Goal: Task Accomplishment & Management: Complete application form

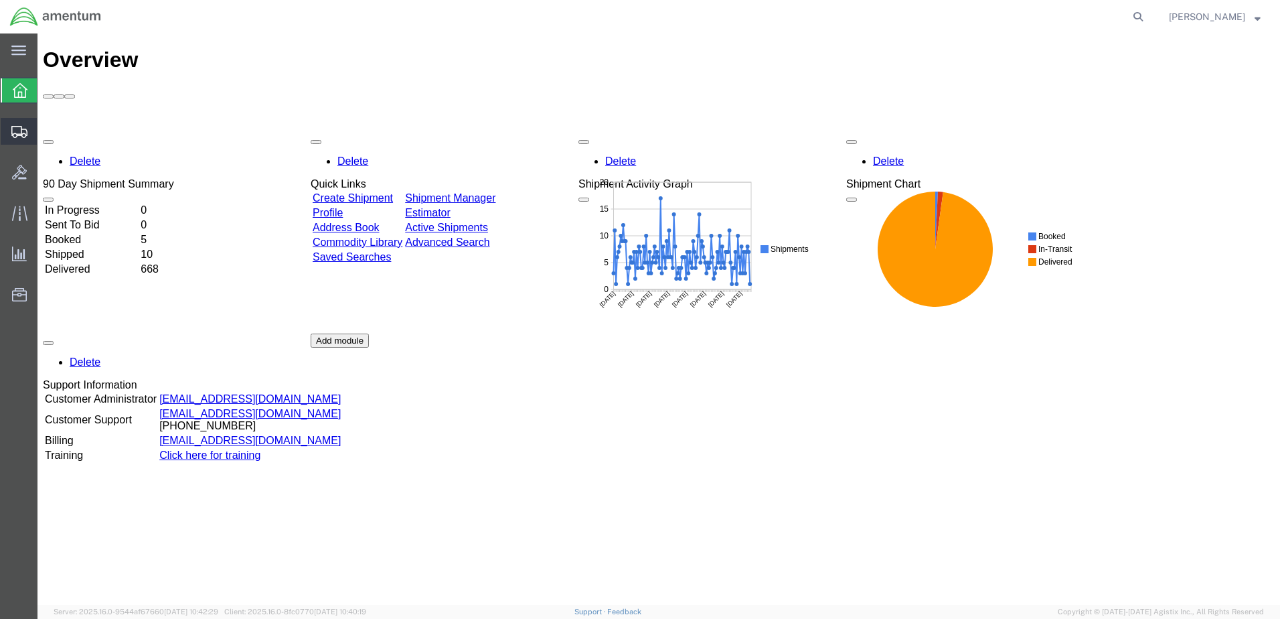
click at [0, 0] on span "Create Shipment" at bounding box center [0, 0] width 0 height 0
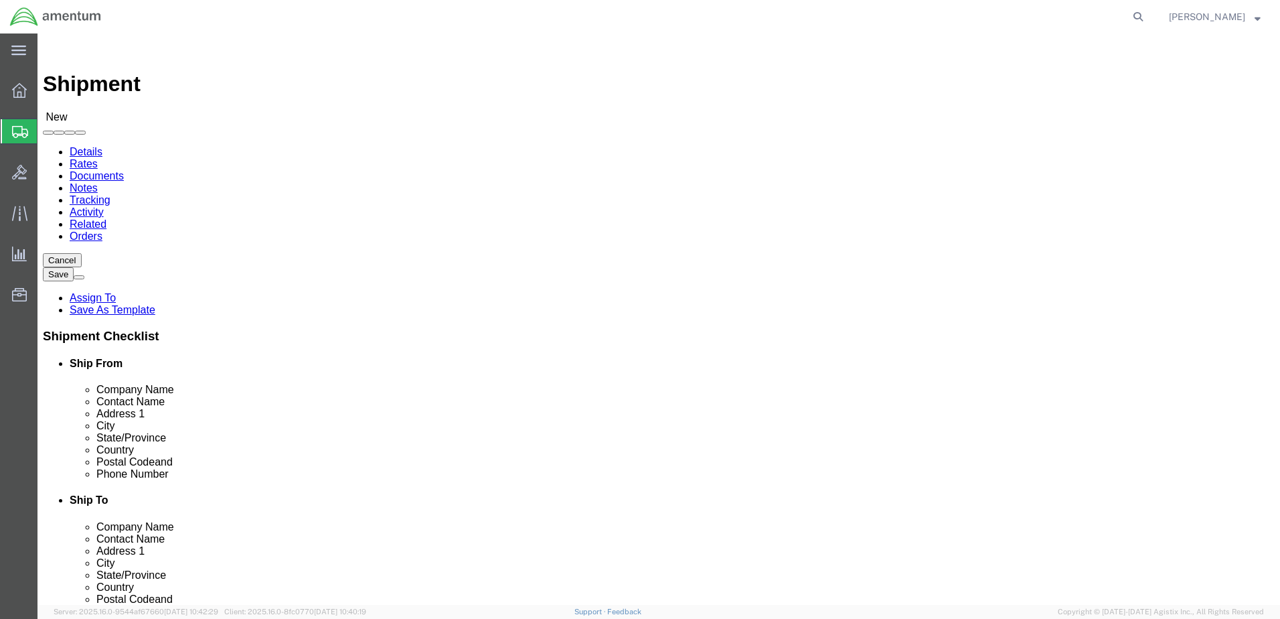
select select
select select "MYPROFILE"
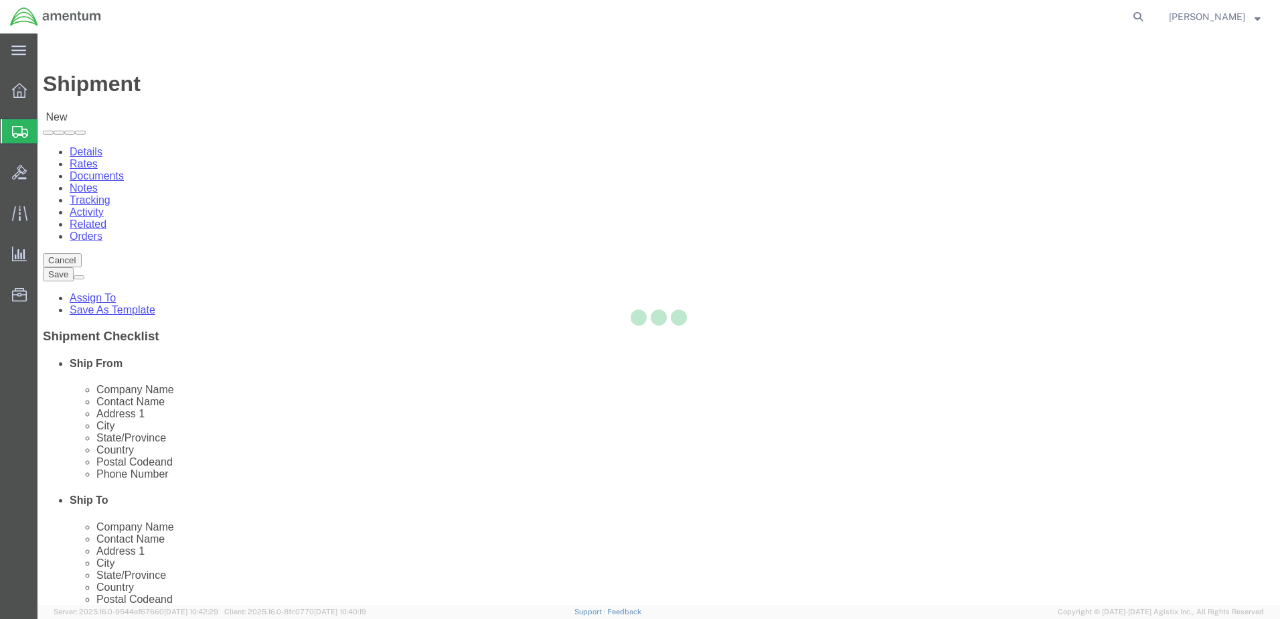
select select "CA"
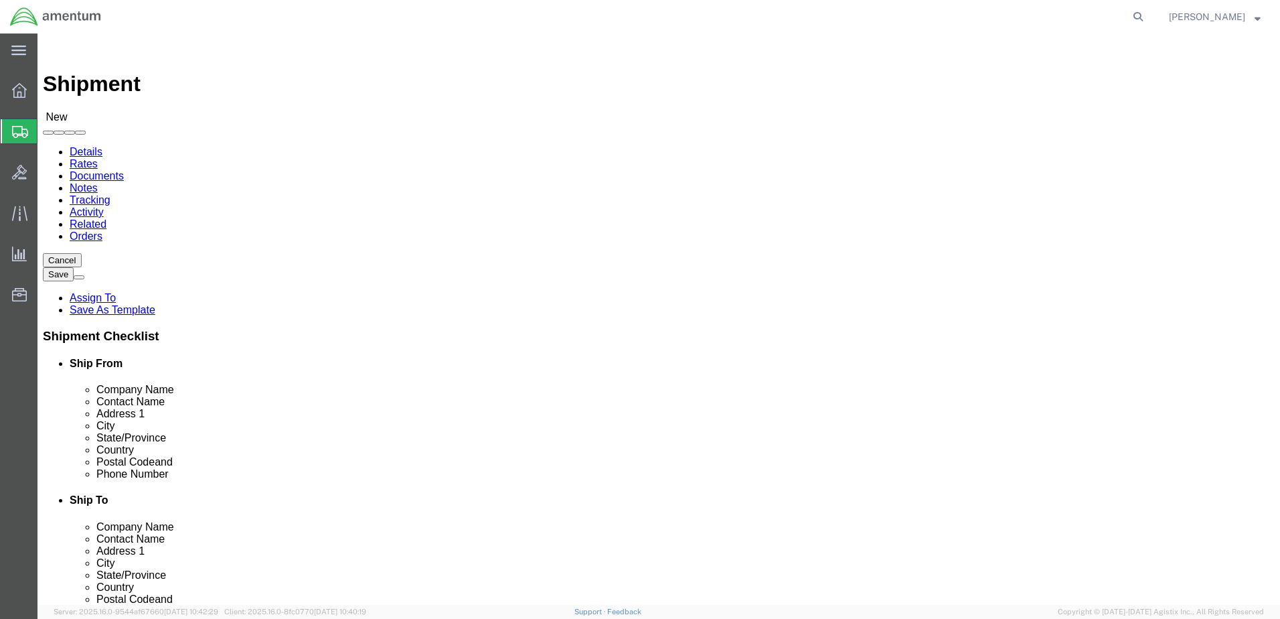
type input "p"
click input "text"
type input "Precision"
click p "- PRECISION ACCESSORIES & INSTRUMENTS - (KETAN DESAI) 495 LAKE MIRROR ROAD BLDG…"
select select "GA"
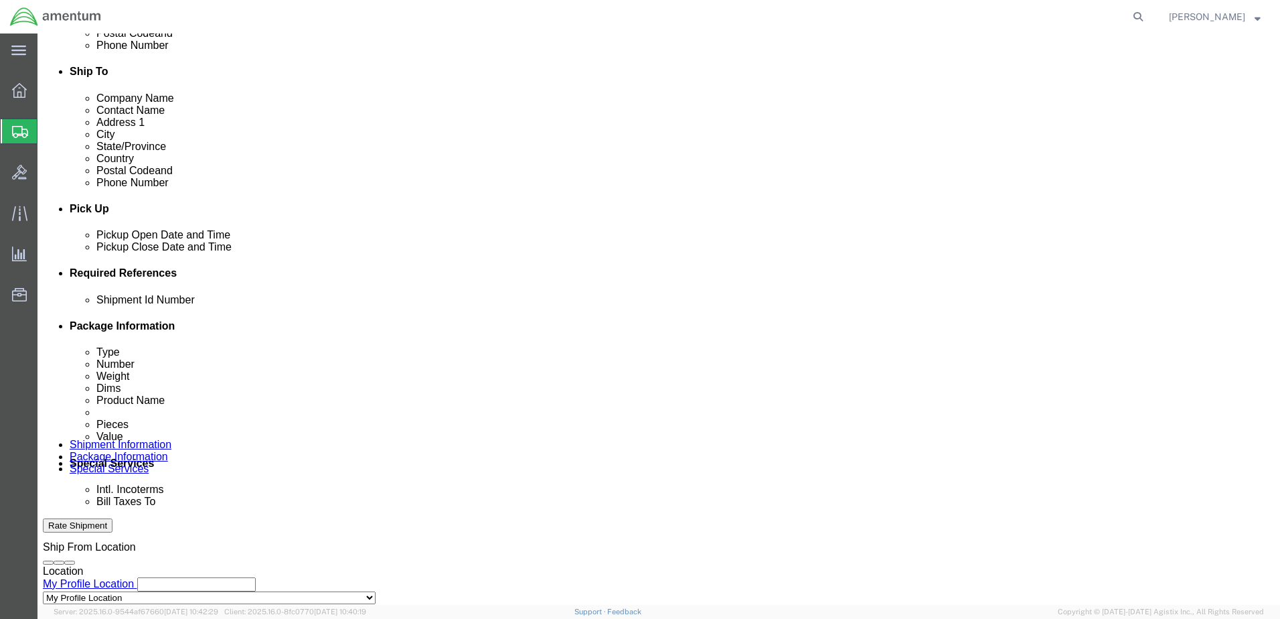
scroll to position [447, 0]
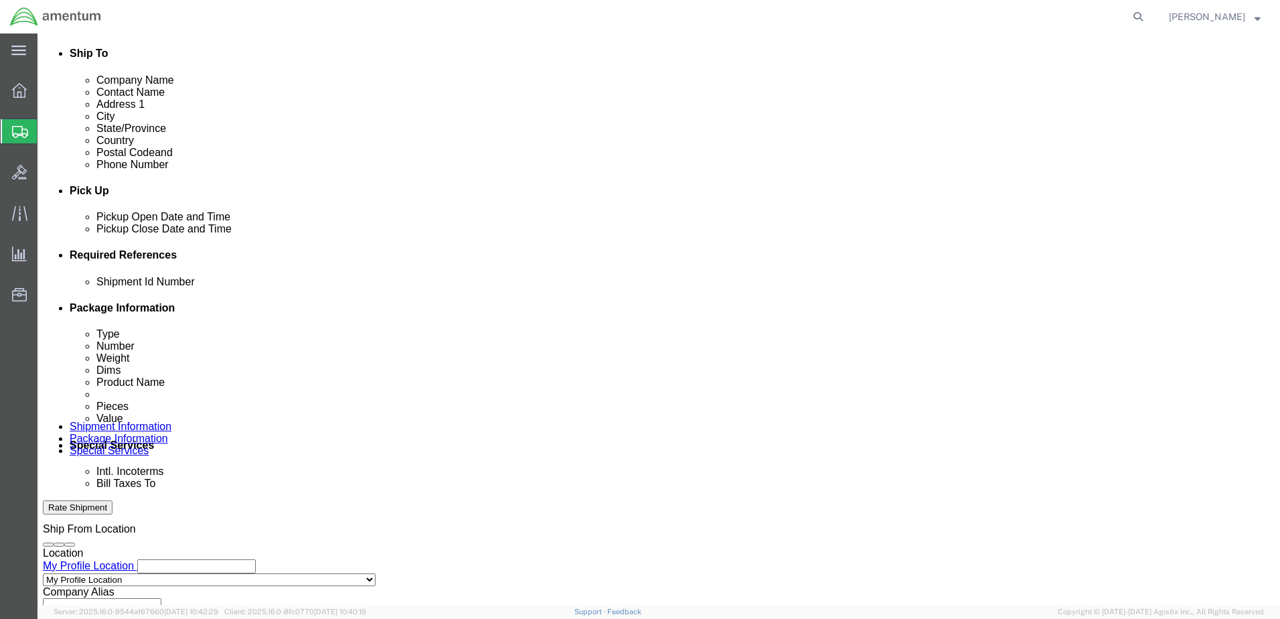
type input "PRECISION ACCESSORIES & INSTRUMENTS"
click button "Add reference"
click input "text"
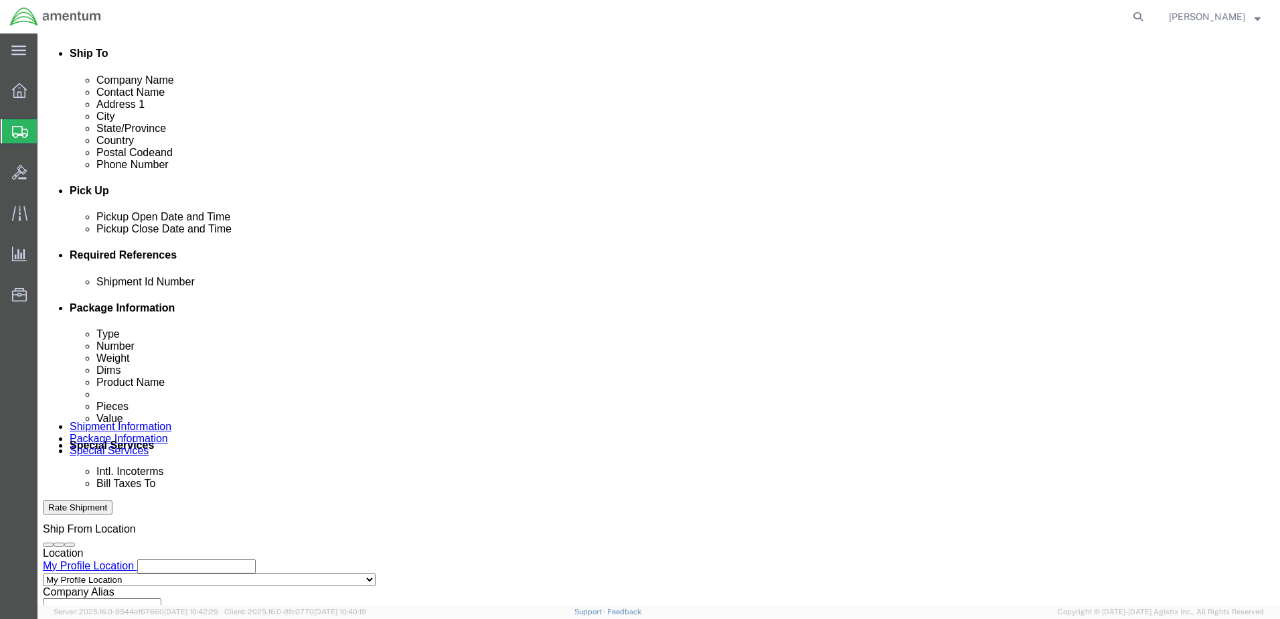
type input "08132025"
click select "Select Account Type Activity ID Airline Appointment Number ASN Batch Request # …"
select select "CUSTREF"
click select "Select Account Type Activity ID Airline Appointment Number ASN Batch Request # …"
click input "text"
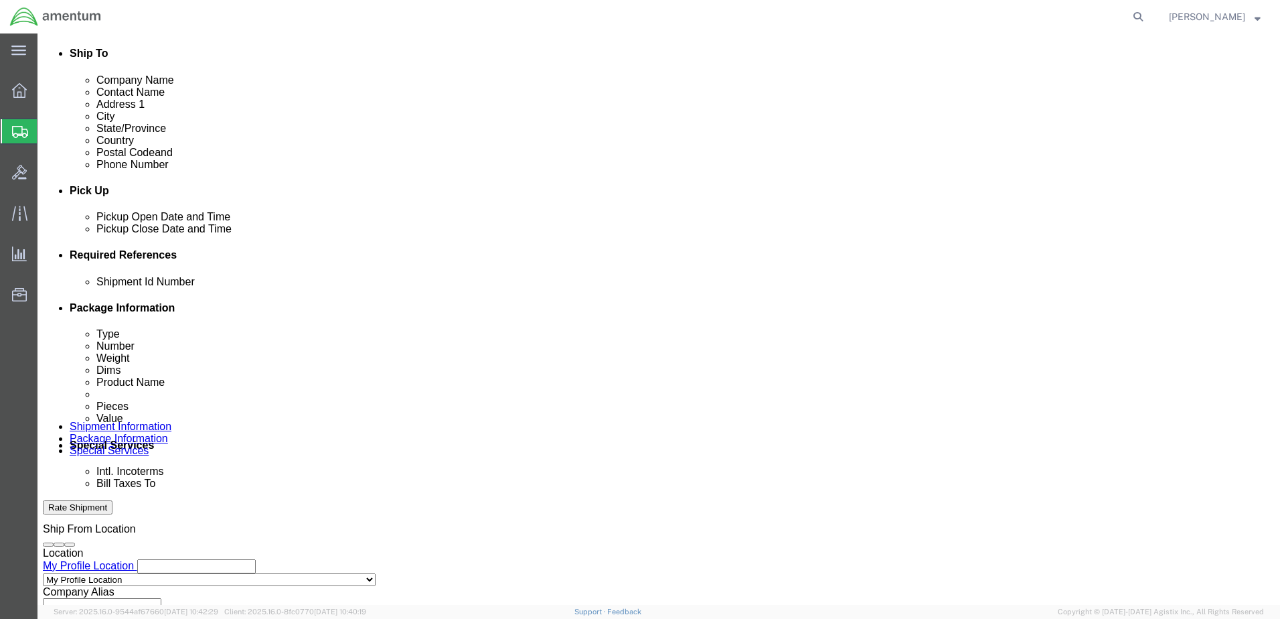
type input "CORE RTN CBP0042208"
click select "Select Account Type Activity ID Airline Appointment Number ASN Batch Request # …"
select select "DEPT"
click select "Select Account Type Activity ID Airline Appointment Number ASN Batch Request # …"
click input "text"
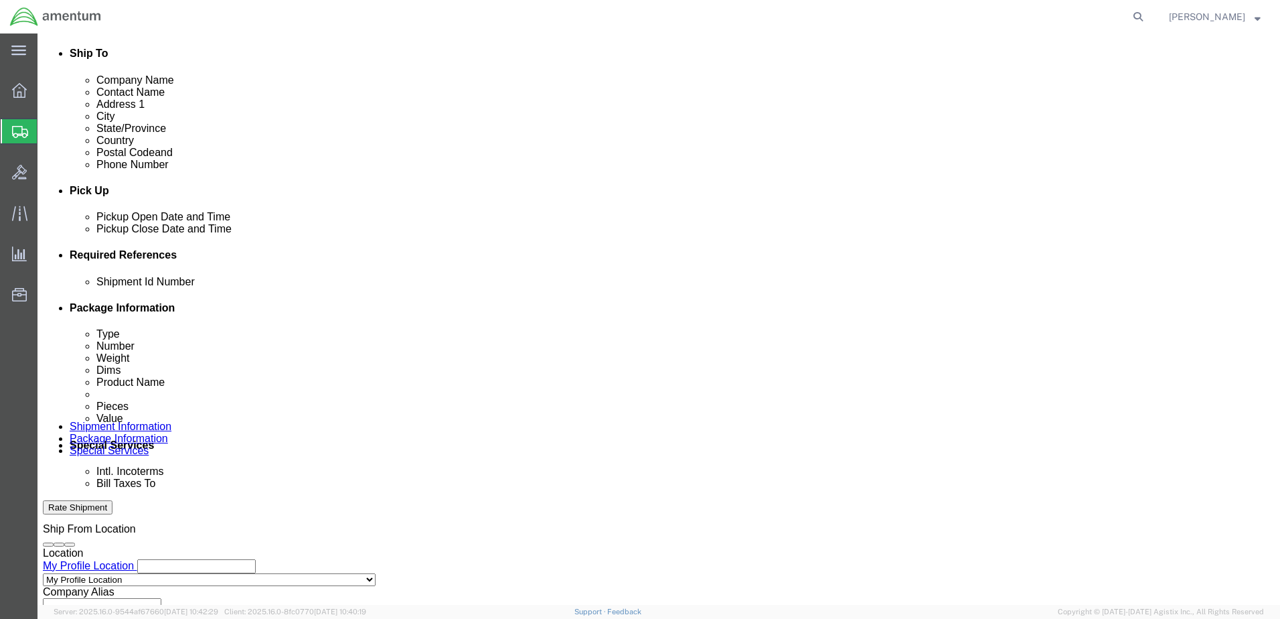
type input "CBP"
click select "Select Account Type Activity ID Airline Appointment Number ASN Batch Request # …"
select select "PROJNUM"
click select "Select Account Type Activity ID Airline Appointment Number ASN Batch Request # …"
paste input "AME-2025-IP01-FO013-2219-NAMC-Z000"
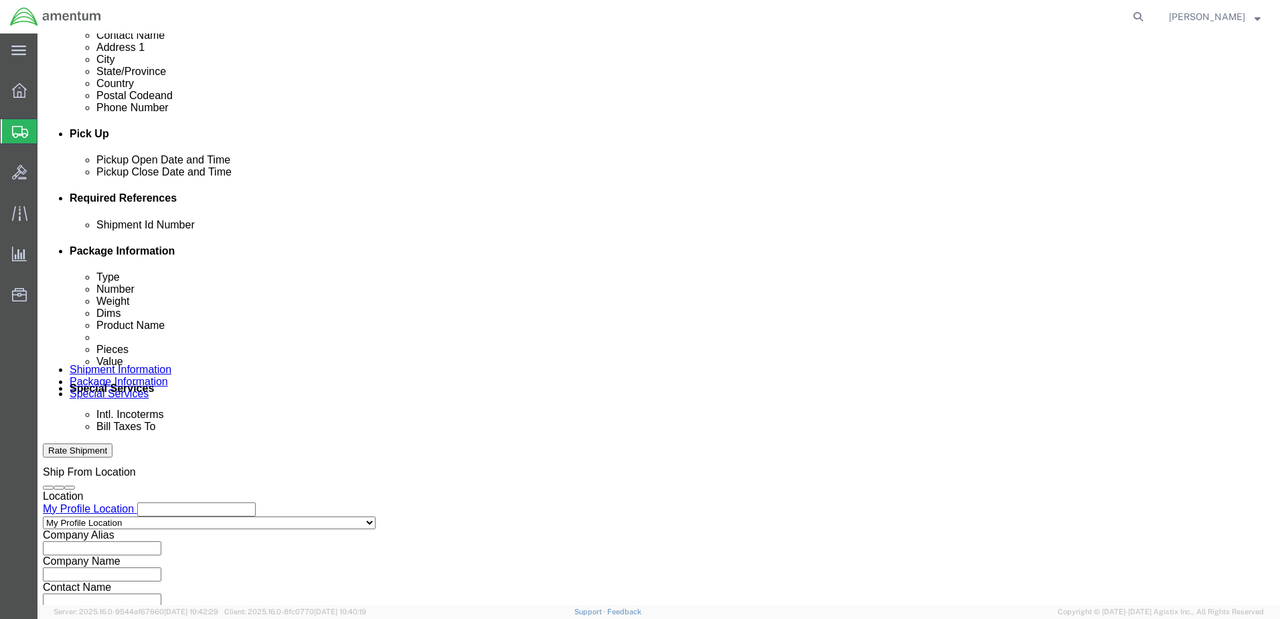
scroll to position [604, 0]
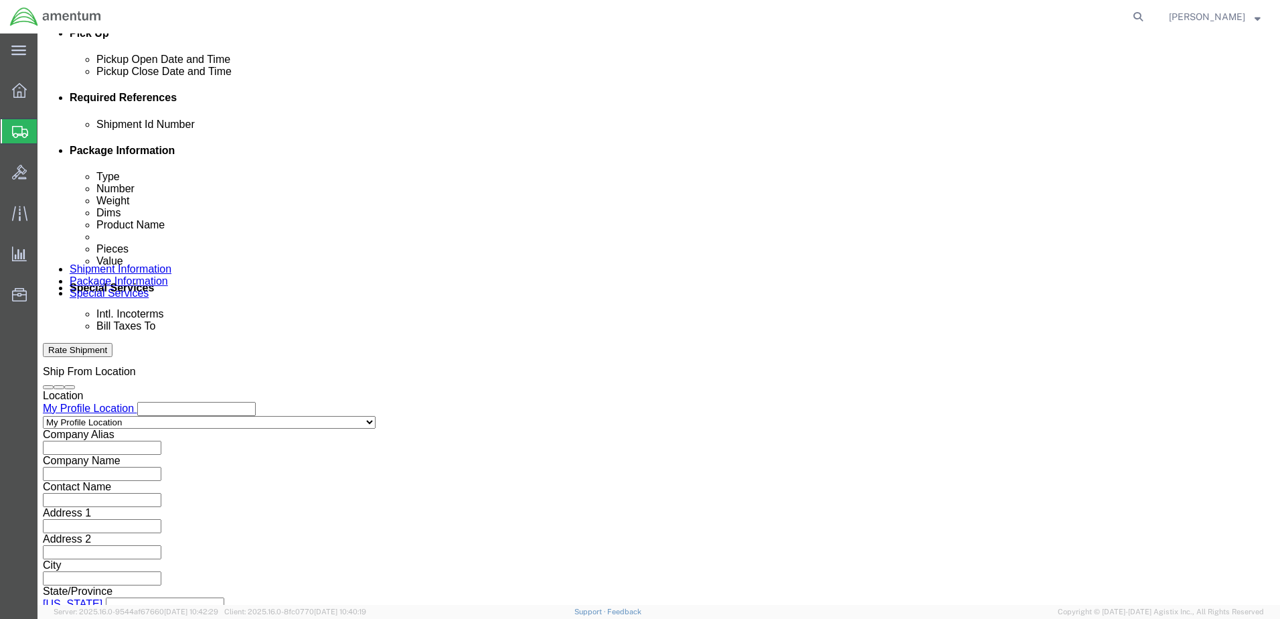
type input "AME-2025-IP01-FO013-2219-NAMC-Z000"
drag, startPoint x: 941, startPoint y: 521, endPoint x: 844, endPoint y: 442, distance: 125.2
click button "Continue"
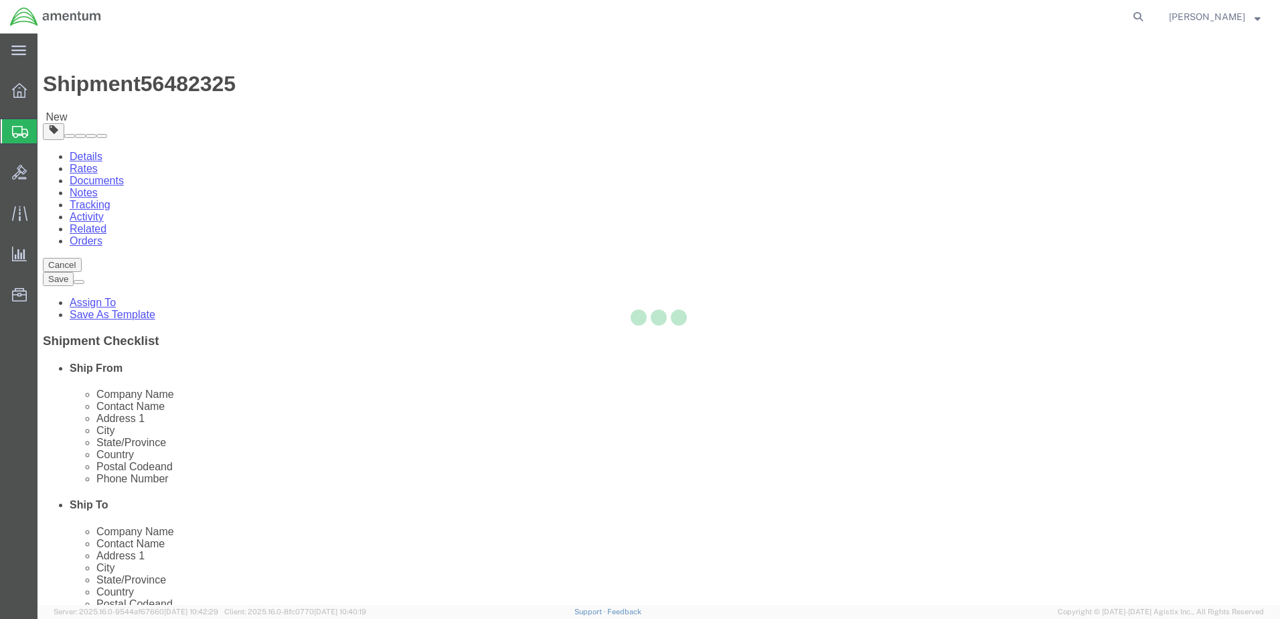
select select "CBOX"
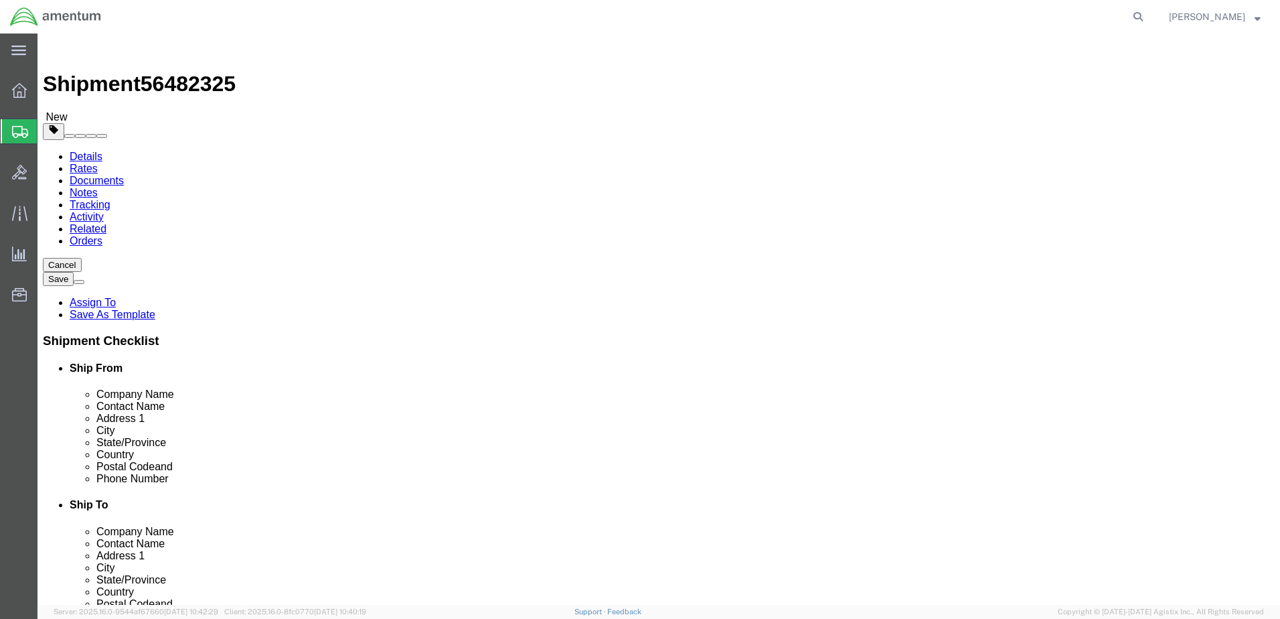
click input "text"
type input "32"
type input "18"
drag, startPoint x: 206, startPoint y: 311, endPoint x: 165, endPoint y: 307, distance: 41.0
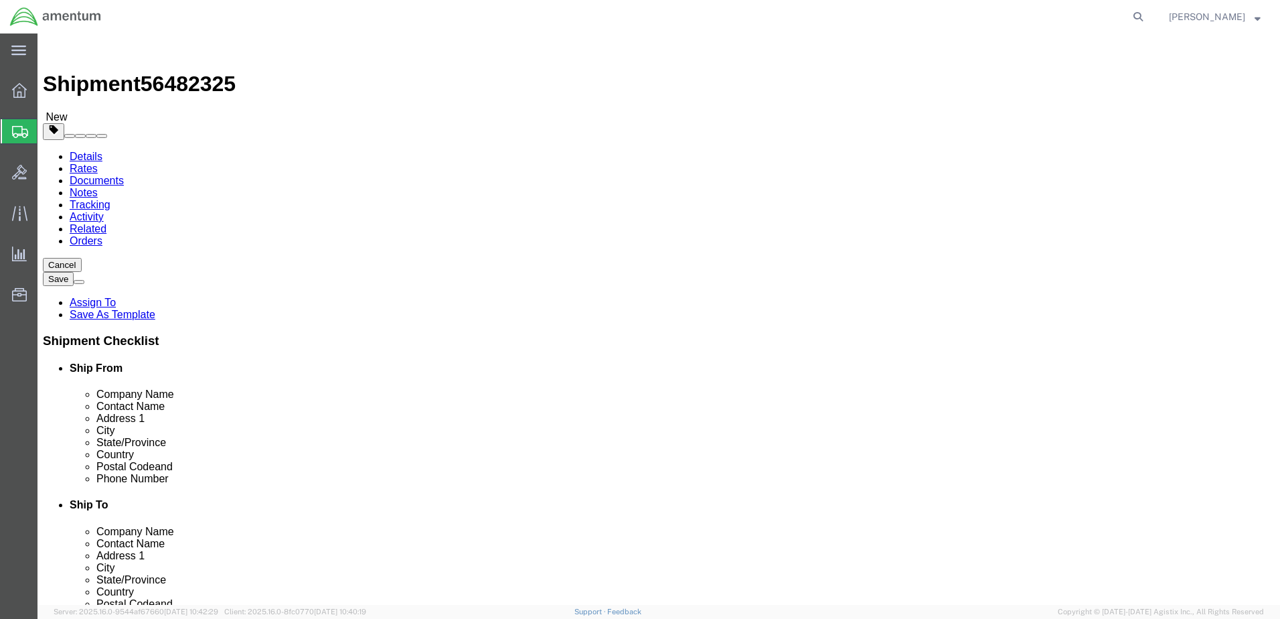
click div "Weight 0.00 Select kgs lbs Ship. t°"
type input "38.00"
click link "Add Content"
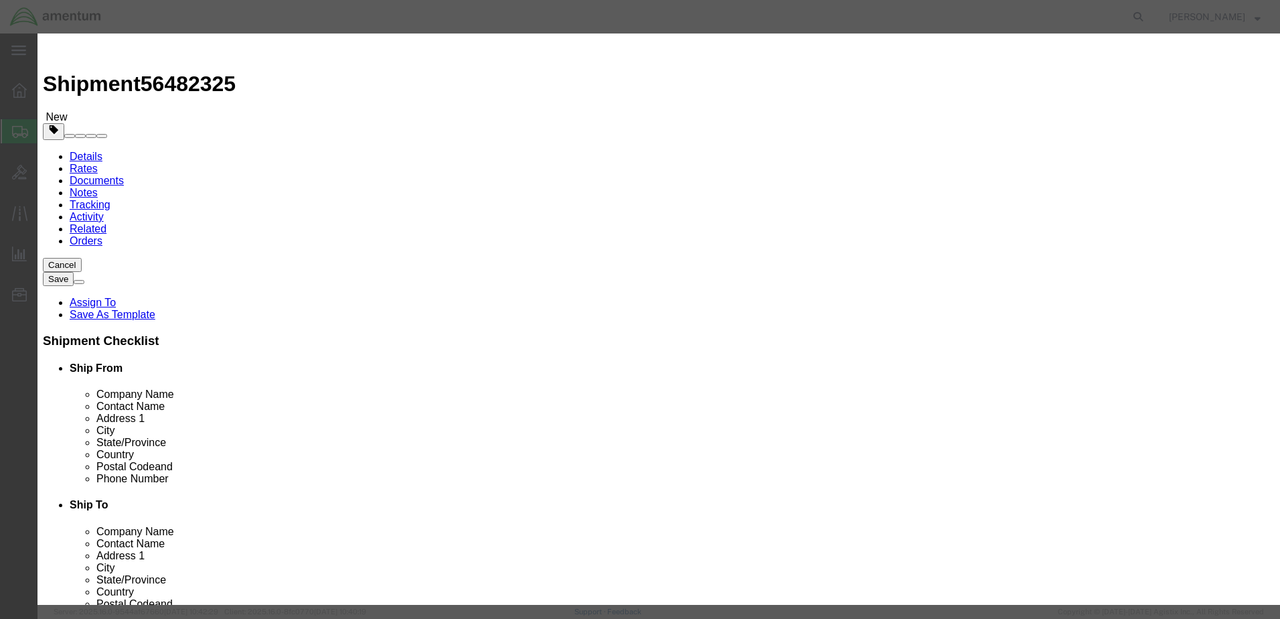
click input "text"
type input "Power Pack"
drag, startPoint x: 408, startPoint y: 42, endPoint x: 416, endPoint y: 76, distance: 34.4
click h3 "Add content"
drag, startPoint x: 402, startPoint y: 128, endPoint x: 378, endPoint y: 125, distance: 24.3
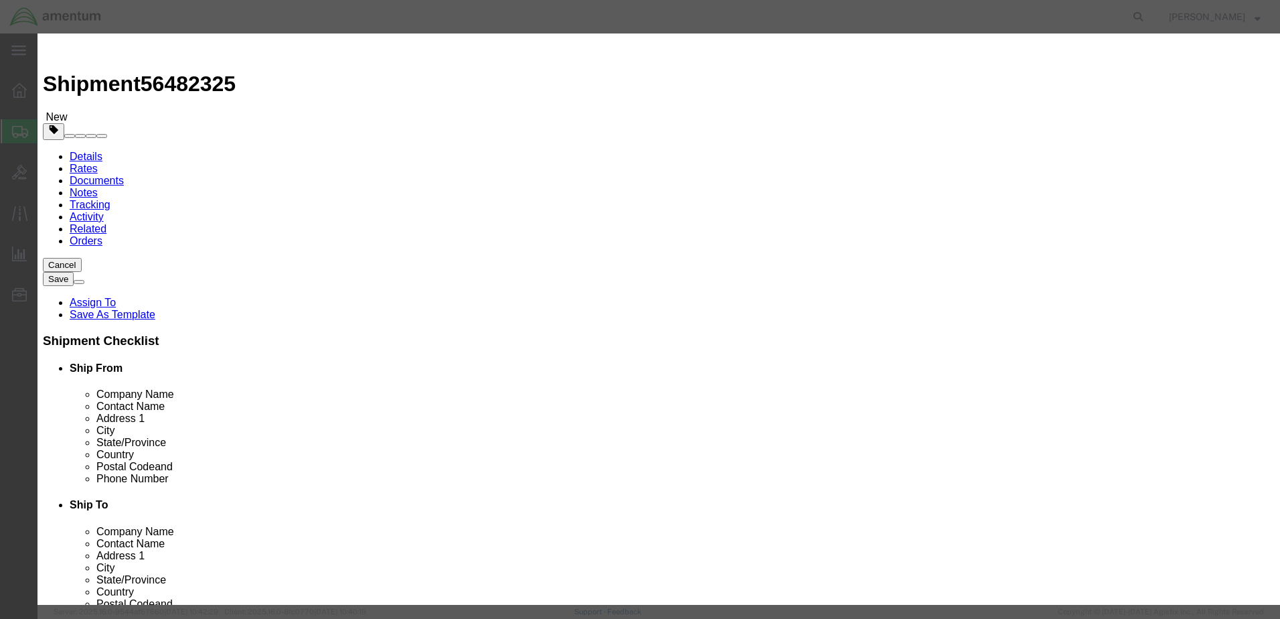
click input "0"
drag, startPoint x: 406, startPoint y: 129, endPoint x: 371, endPoint y: 129, distance: 35.5
click div "Pieces 01 Select Bag Barrels 100Board Feet Bottle Box Blister Pack Carats Can C…"
type input "1"
drag, startPoint x: 415, startPoint y: 52, endPoint x: 406, endPoint y: 100, distance: 48.9
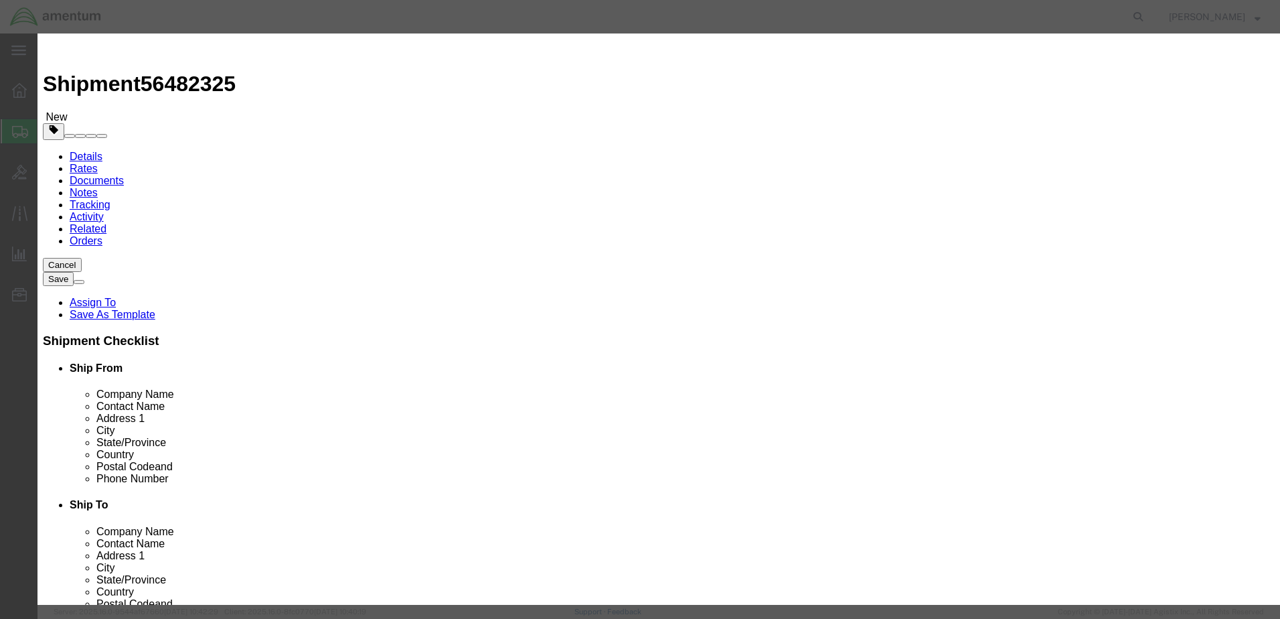
click h3 "Add content"
click input "text"
type input "50000.00"
click button "Save & Close"
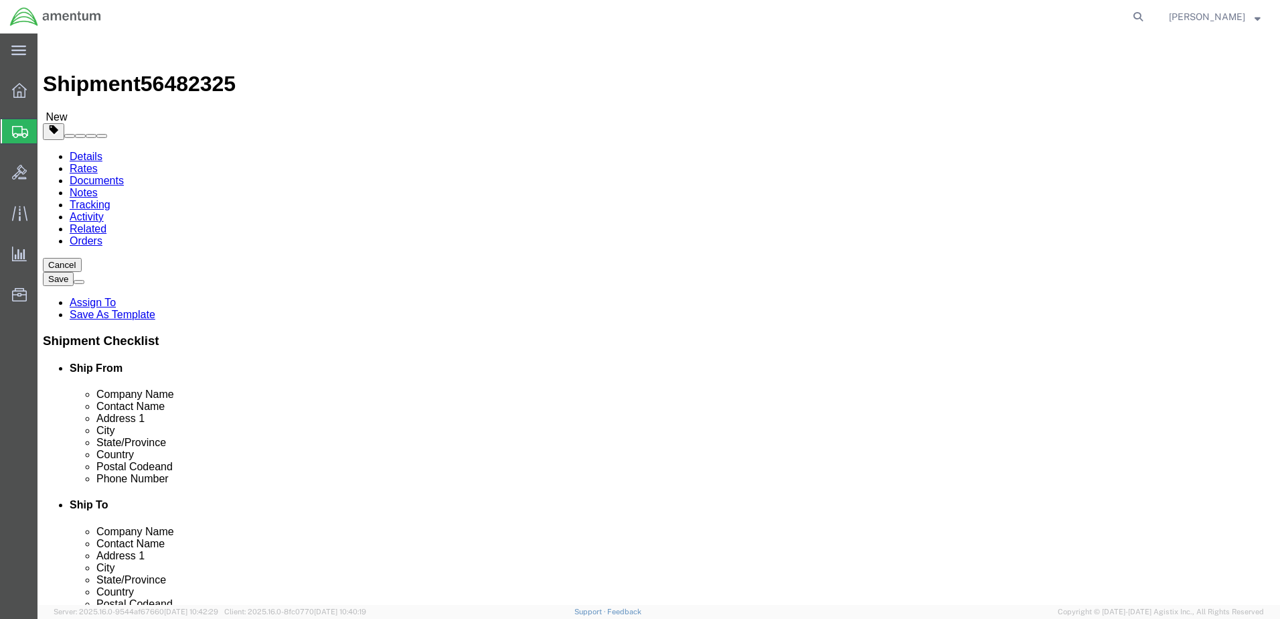
click button "Rate Shipment"
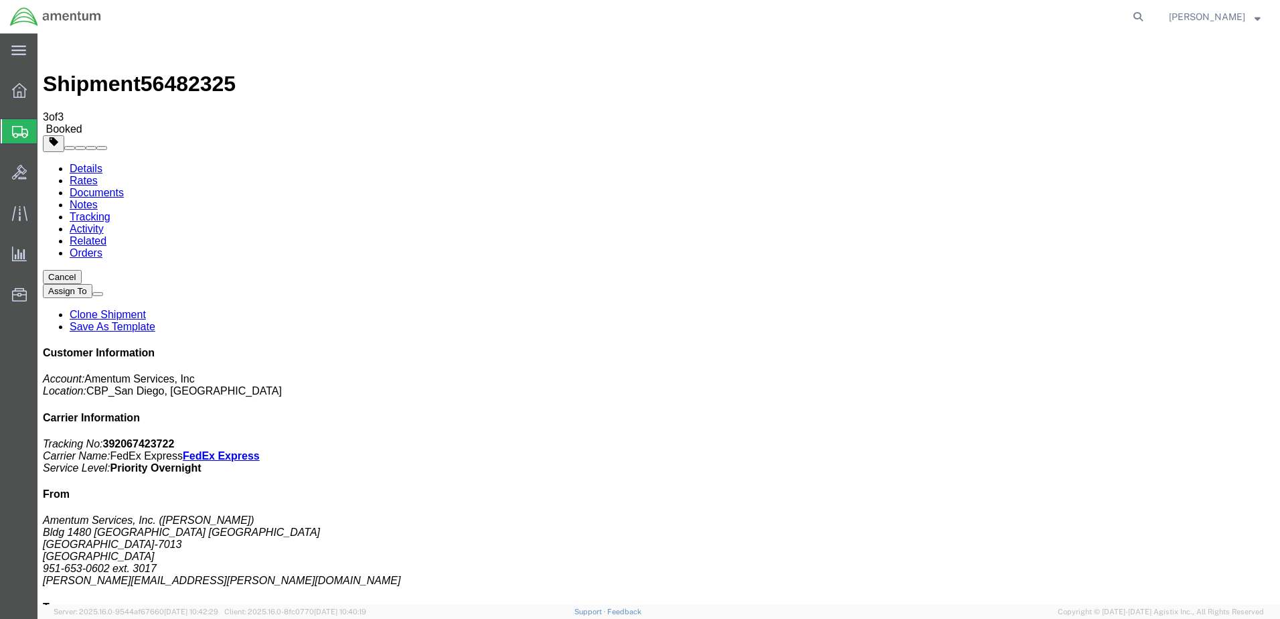
drag, startPoint x: 1197, startPoint y: 104, endPoint x: 1270, endPoint y: 147, distance: 83.7
click at [146, 309] on link "Clone Shipment" at bounding box center [108, 314] width 76 height 11
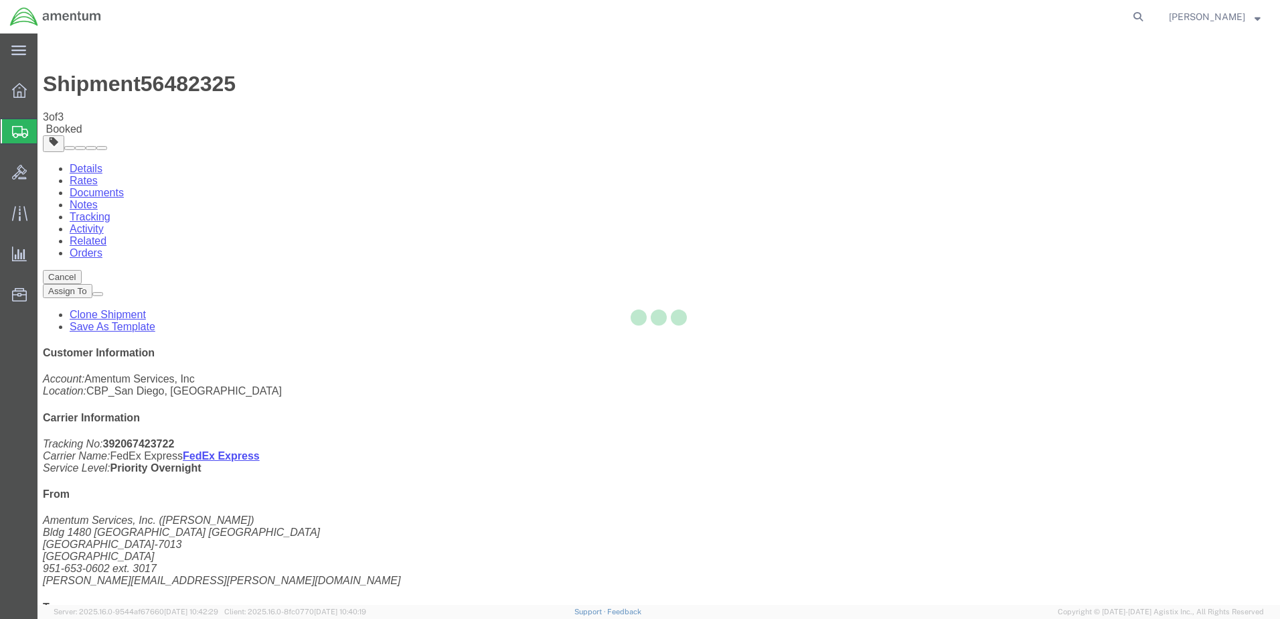
select select "49946"
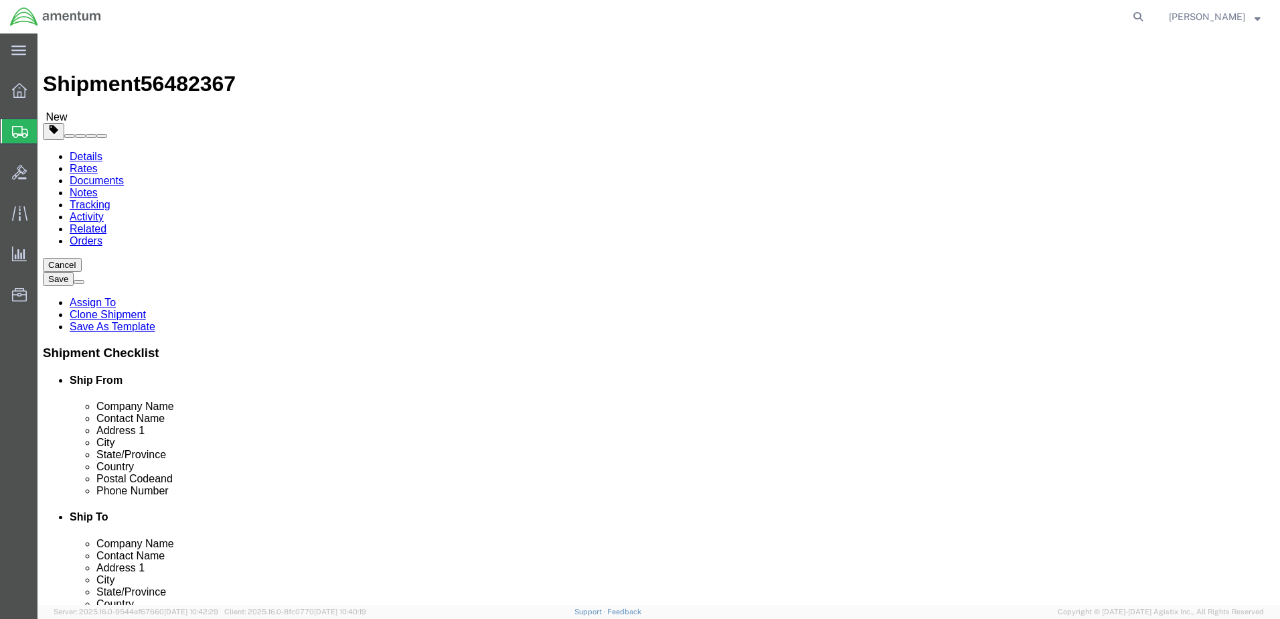
type input "eja"
select select "49930"
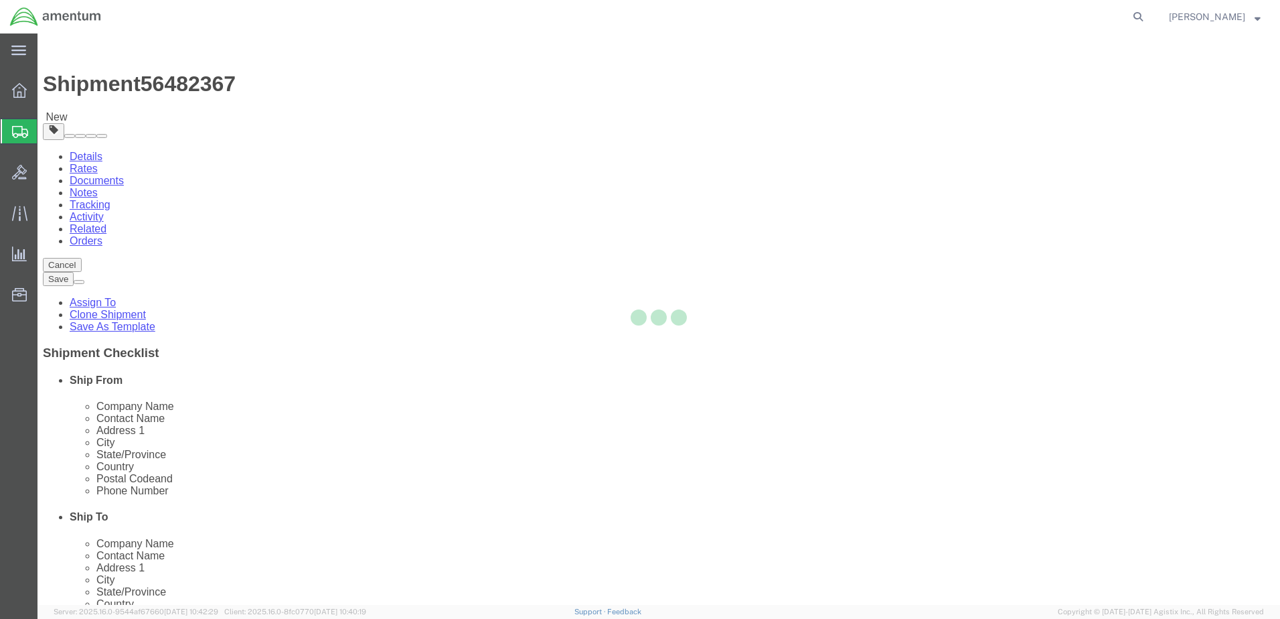
type input "Amentum Services, Inc."
type input "Hangar 1002, Naval Air Station Jacksonville"
type input "Jacksonville"
type input "32212"
type input "(904) 680-66837"
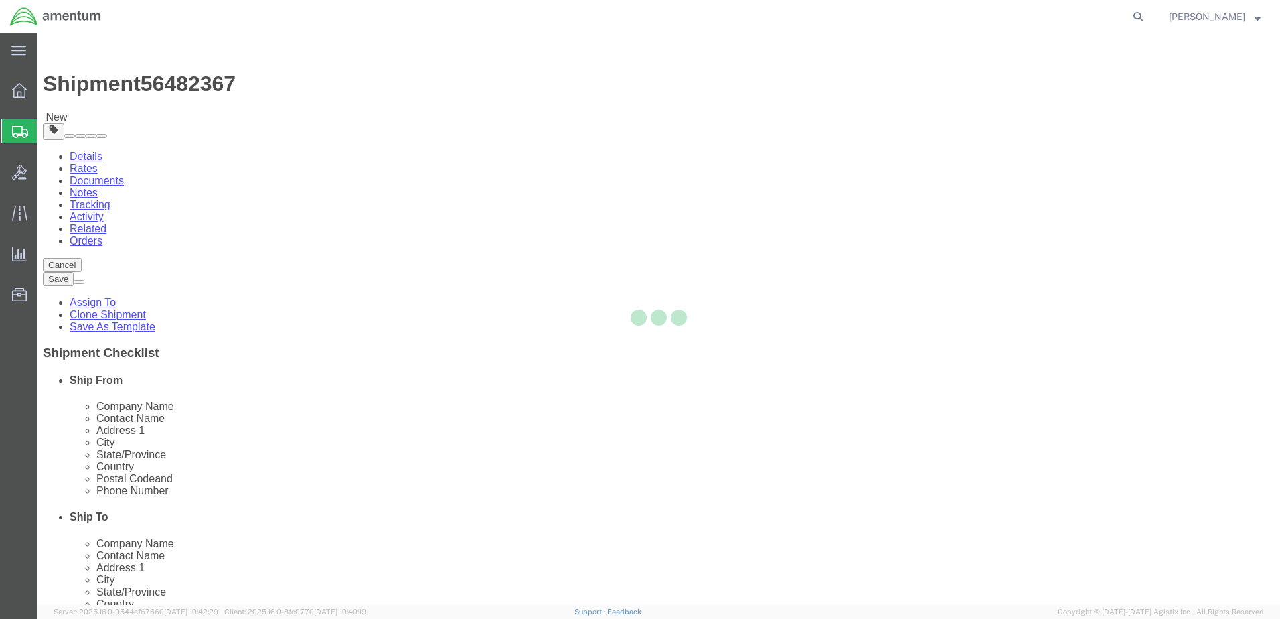
select select "FL"
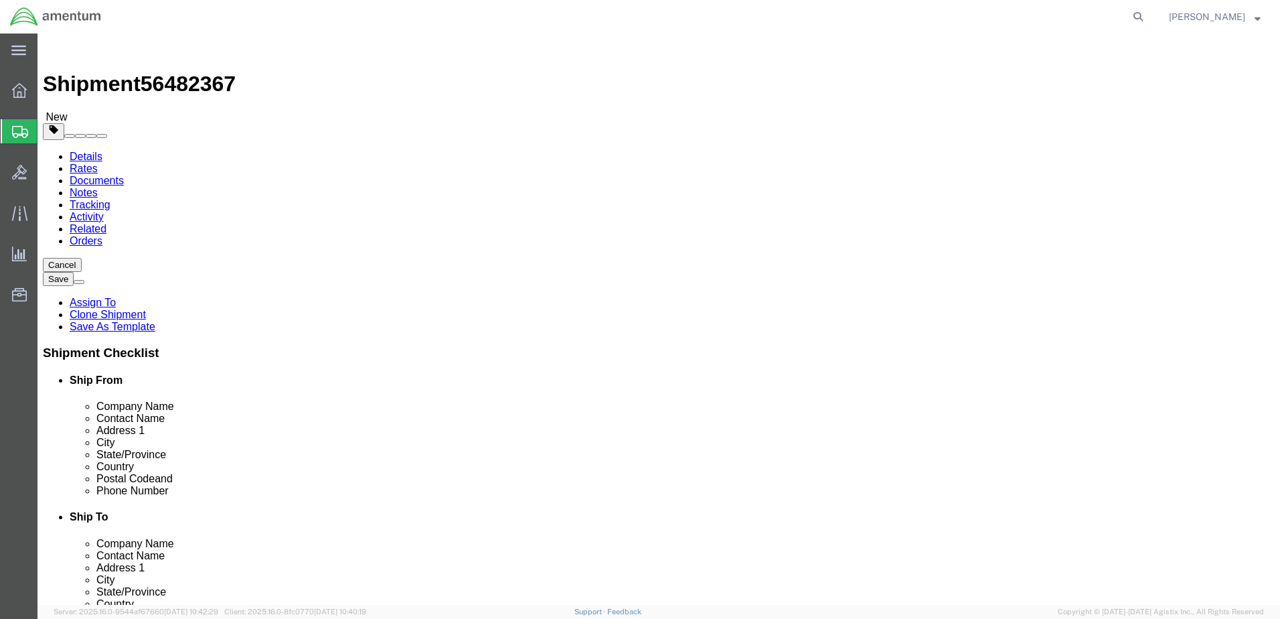
click input "text"
click input "c"
type input "cieena"
click div "Location CBP_Jacksonville, FL_EJA Select My Profile Location 1002-4122-6 1006-5…"
click input "cieena"
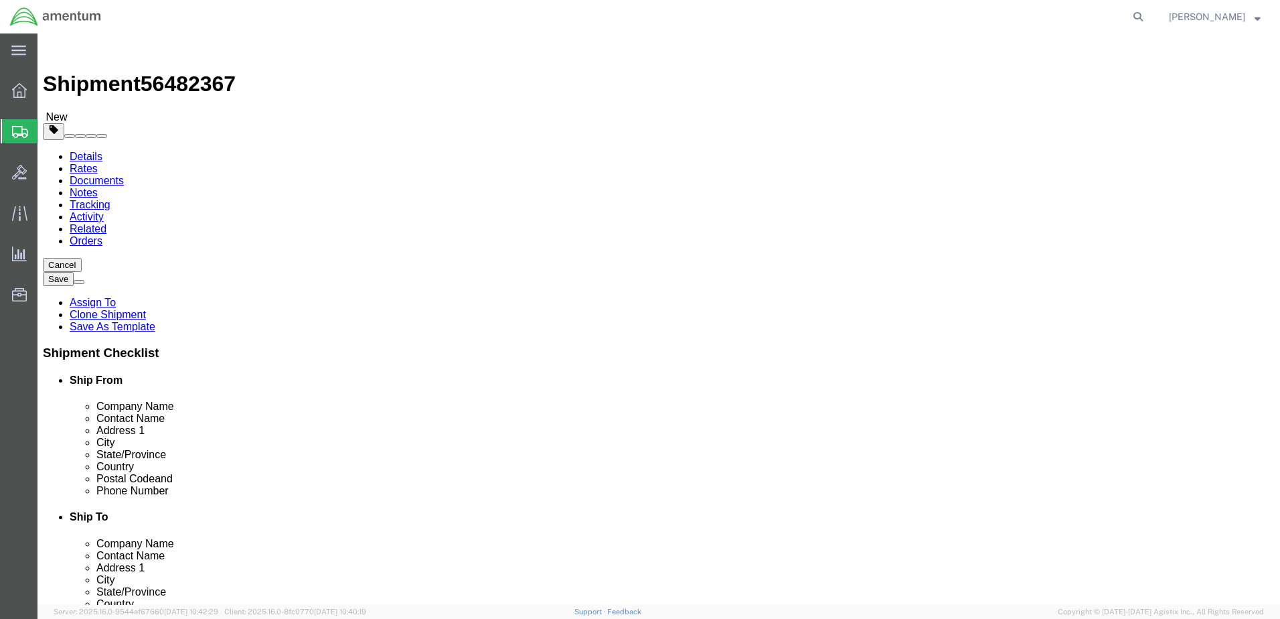
drag, startPoint x: 706, startPoint y: 277, endPoint x: 659, endPoint y: 274, distance: 47.7
click div "cieena cie"
click input "Ship To Location / Contact Name : This field is required."
type input "cie"
click p "- Amentum Services, Inc - (CIENNA GREEN) Hangar 1002, Naval Air Station Jackson…"
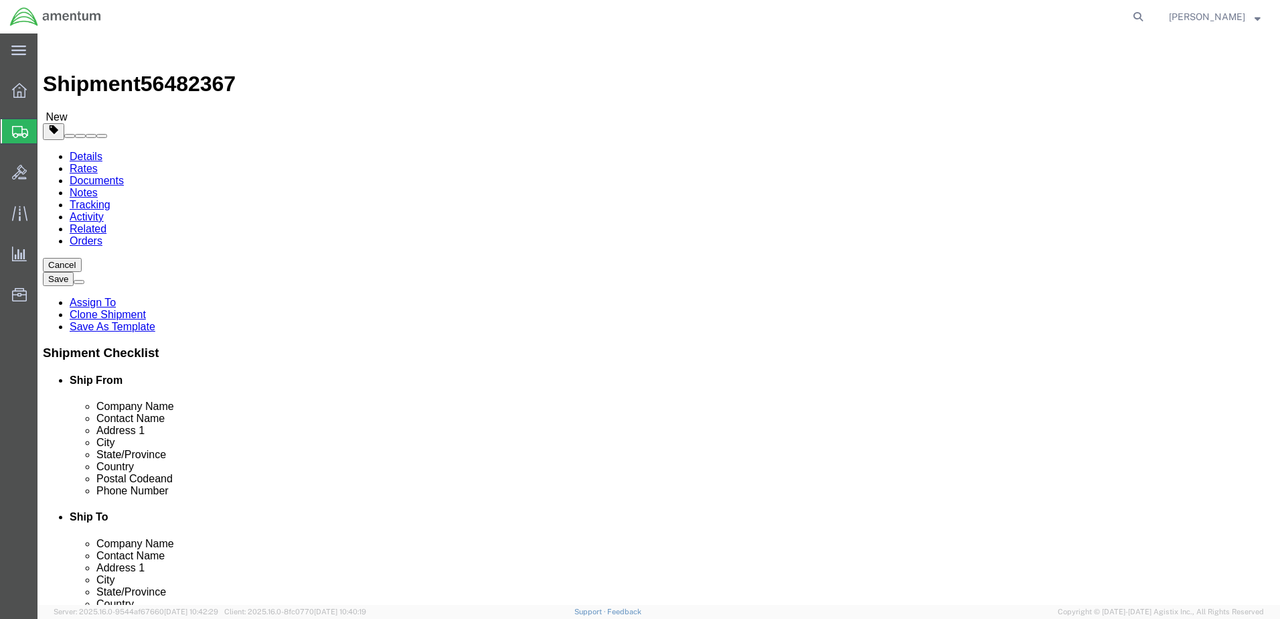
select select
type input "Amentum Services, Inc"
type input "CIENNA GREEN"
select select "FL"
type input "CIENNA GREEN"
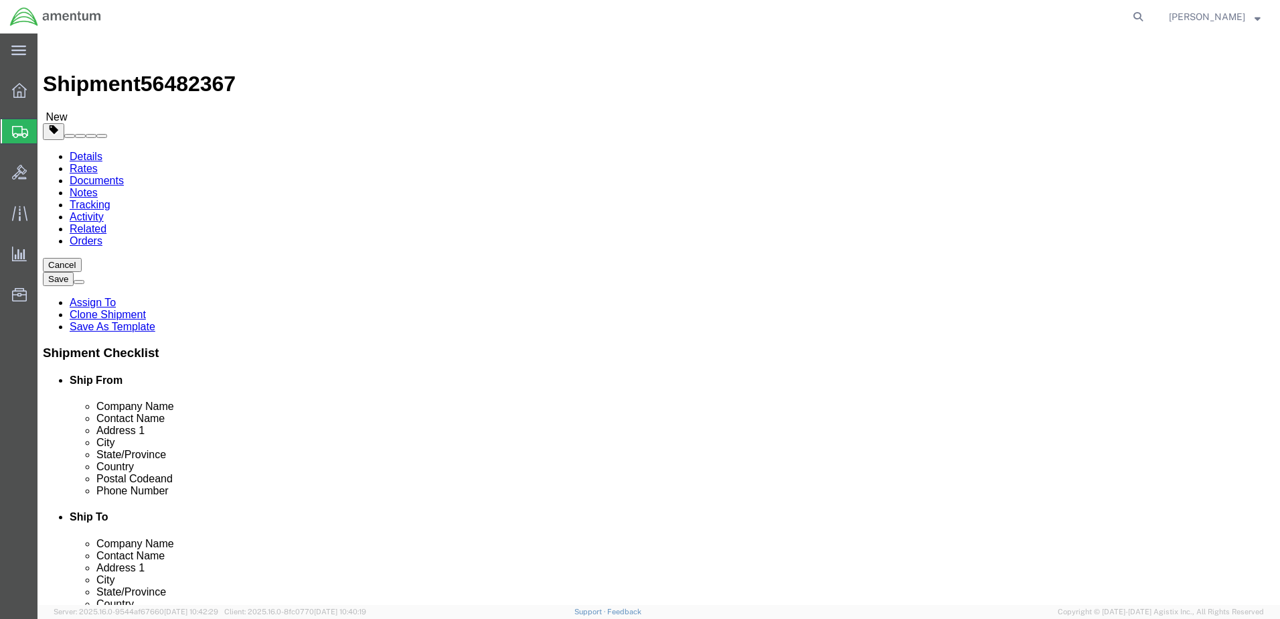
paste input "904.680.6837"
click input "904.680.6837"
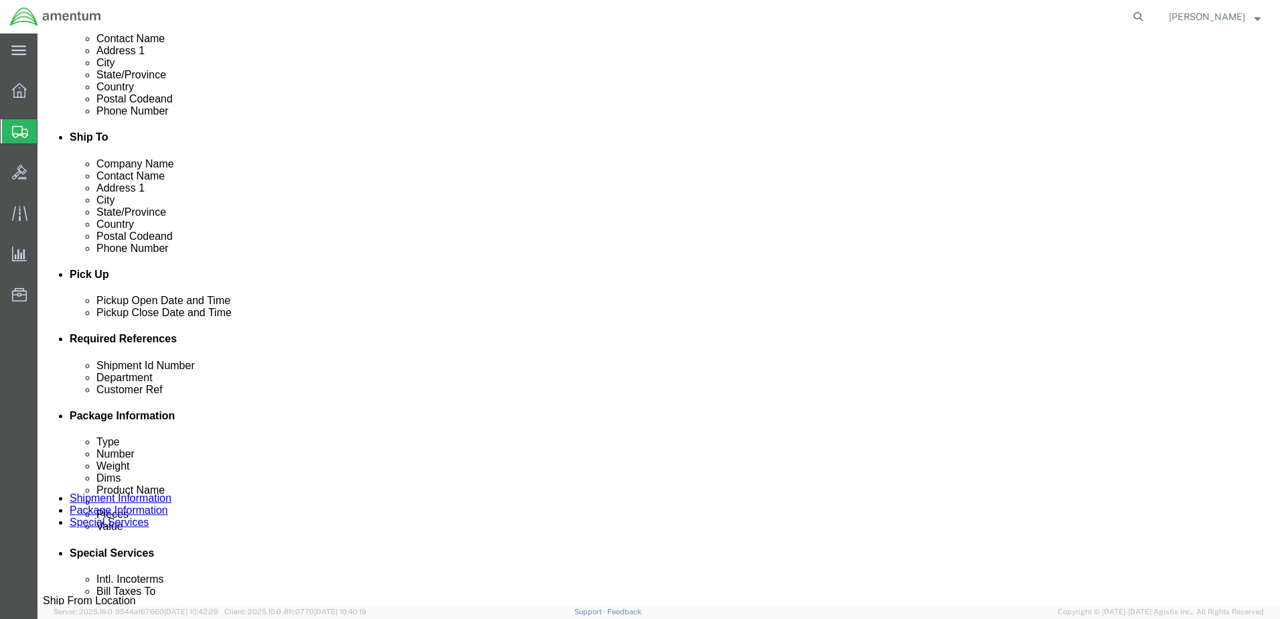
scroll to position [402, 0]
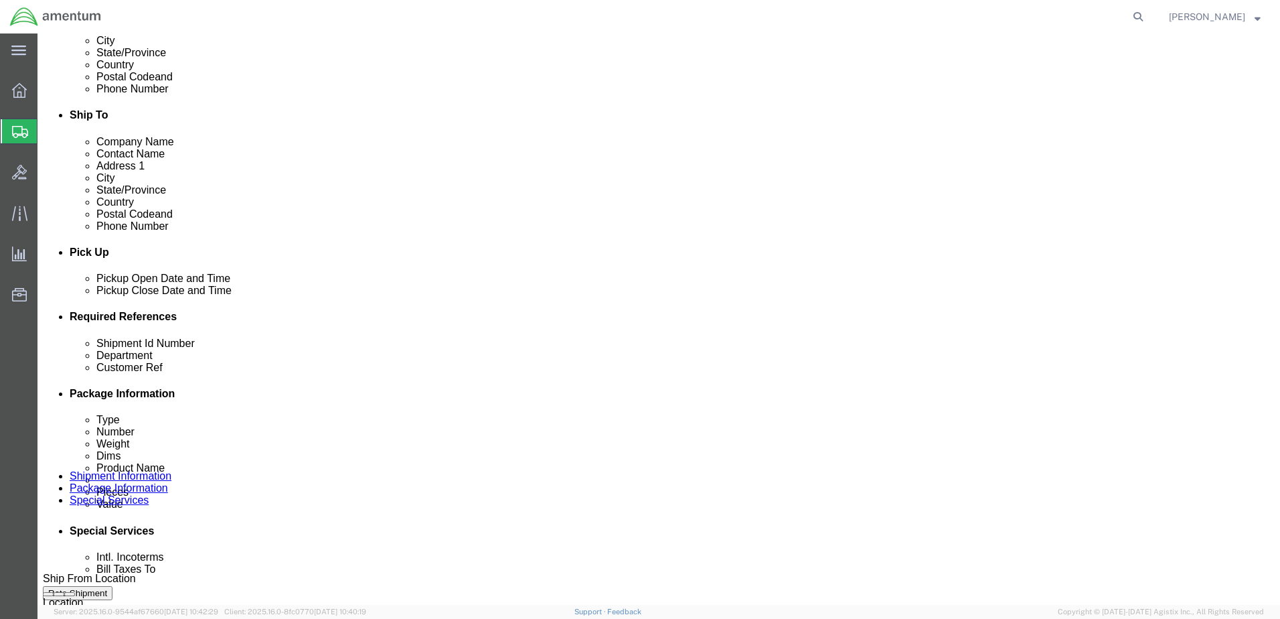
type input "904-680-6837"
click input "08132025"
drag, startPoint x: 224, startPoint y: 425, endPoint x: 151, endPoint y: 425, distance: 73.0
click div "Shipment Id Number 08132025"
paste input "324040"
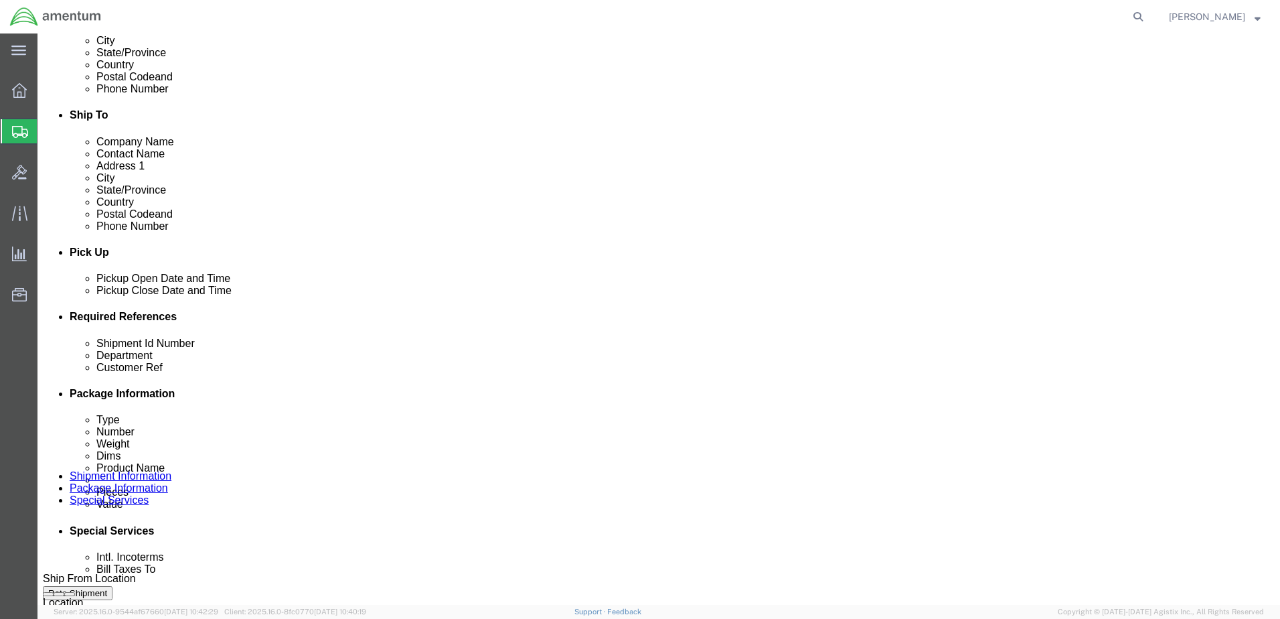
type input "324040"
click input "CORE RTN CBP0042208"
drag, startPoint x: 198, startPoint y: 451, endPoint x: 180, endPoint y: 444, distance: 19.5
click input "CORE RTN CBP0042208"
drag, startPoint x: 174, startPoint y: 447, endPoint x: 300, endPoint y: 443, distance: 125.9
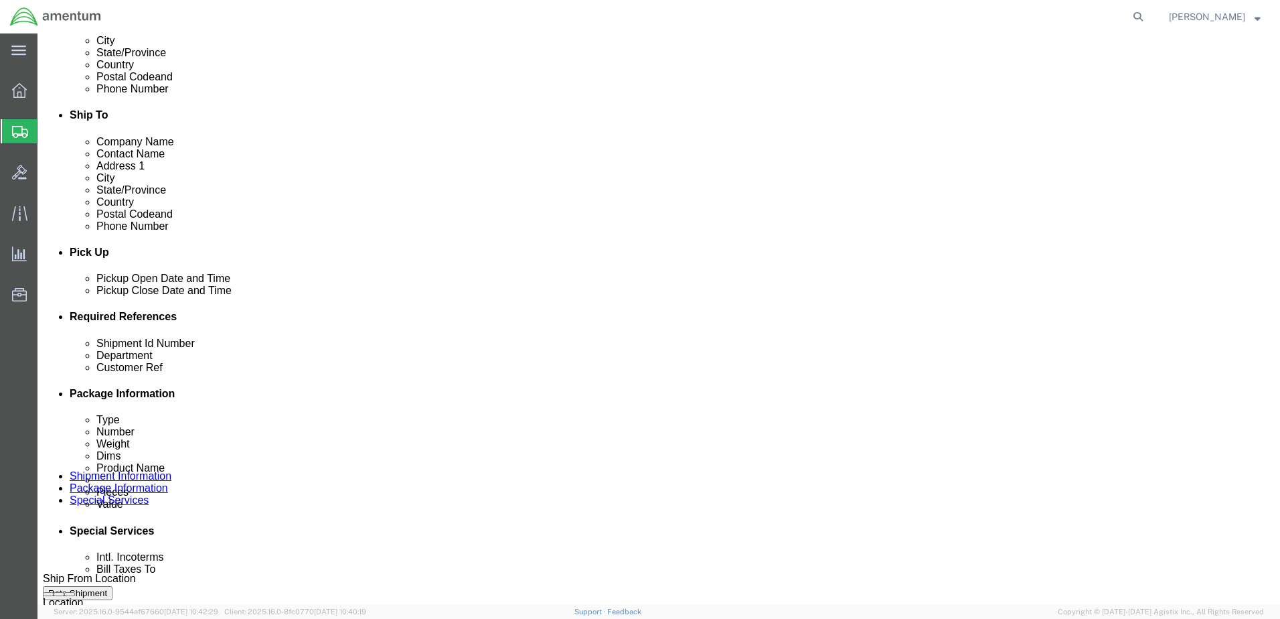
click div "CORE RTN CBP0042208"
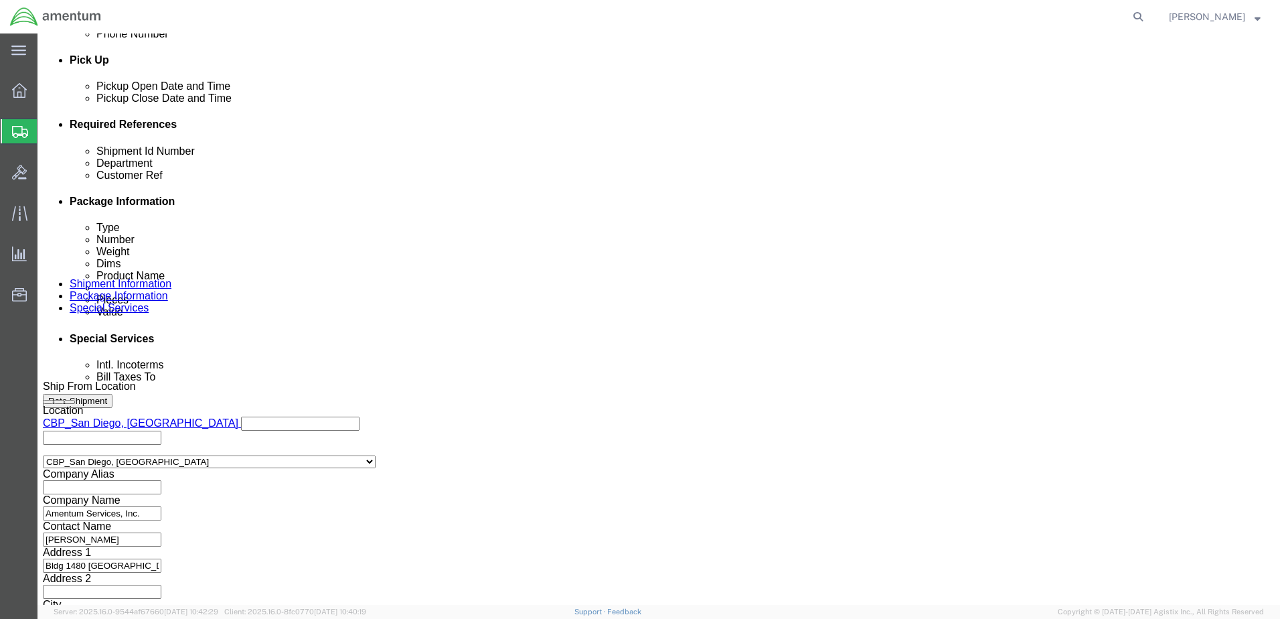
scroll to position [604, 0]
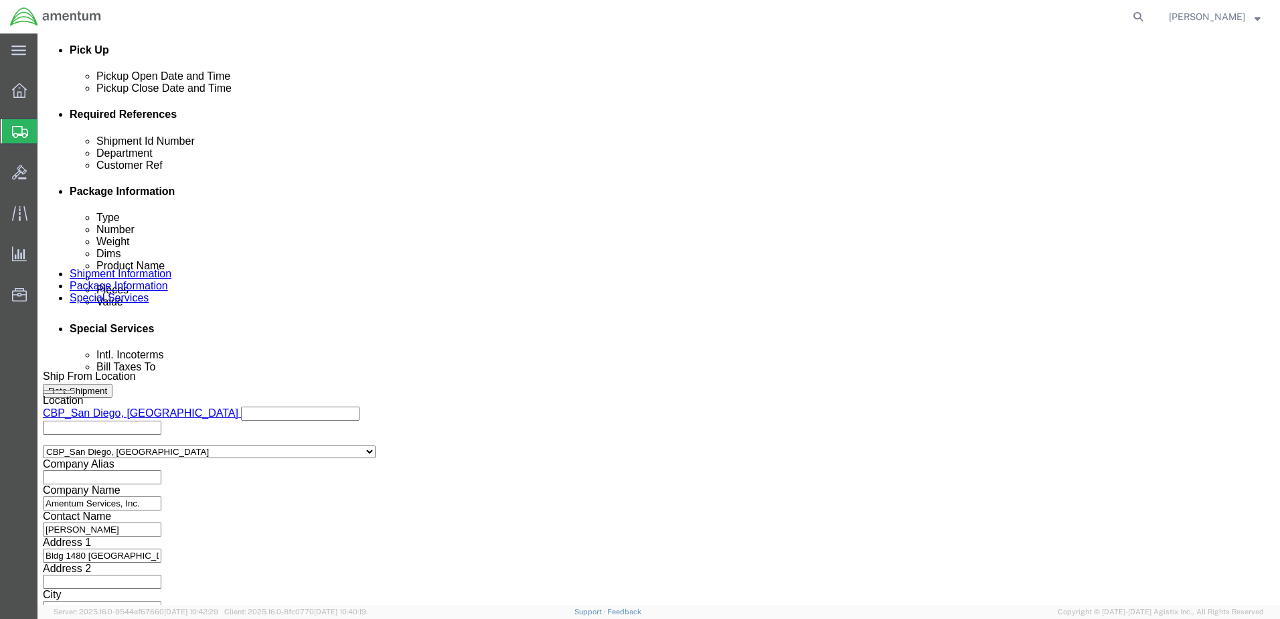
type input "Mission Processor Refresh"
click button "Continue"
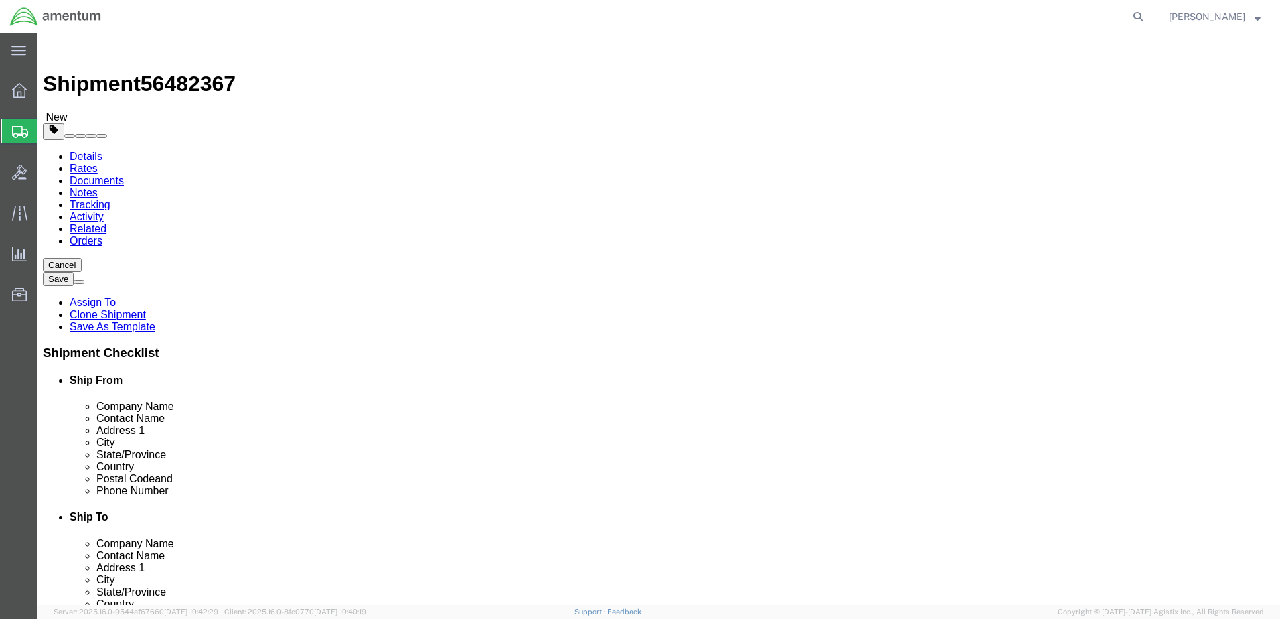
drag, startPoint x: 200, startPoint y: 285, endPoint x: 214, endPoint y: 287, distance: 13.7
click input "32.00"
drag, startPoint x: 195, startPoint y: 283, endPoint x: 159, endPoint y: 283, distance: 35.5
click div "Dimensions Length 32.00 x Width 18.00 x Height 18.00 Select cm ft in"
type input "2"
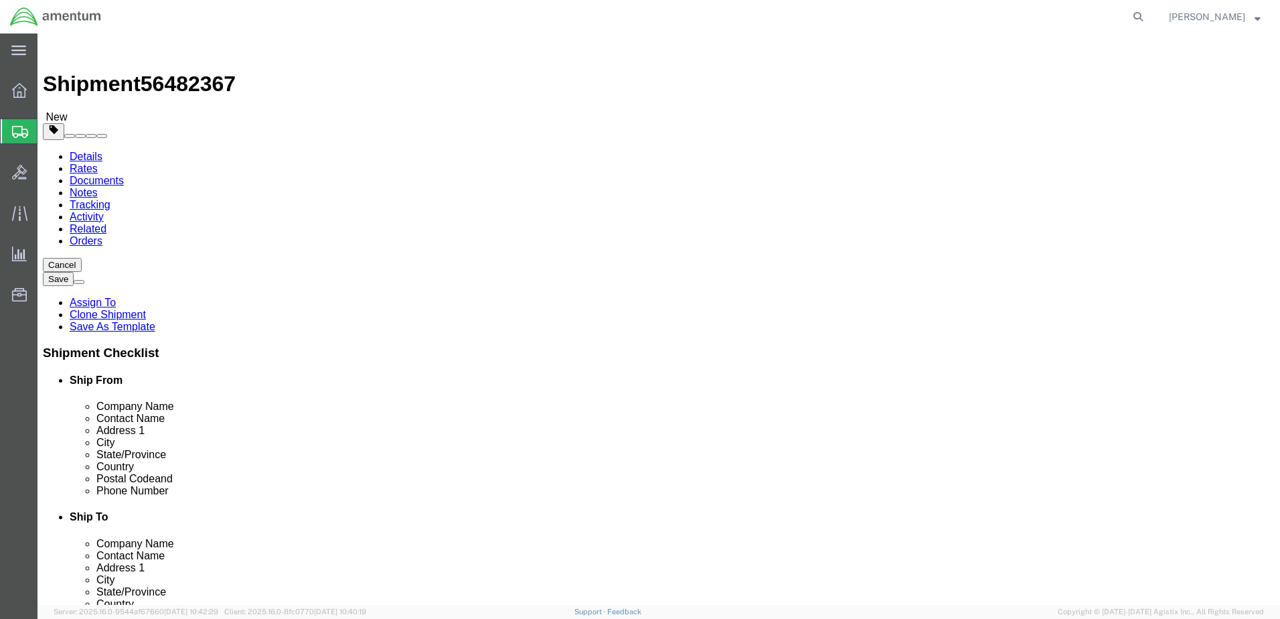
type input "35"
type input "28"
type input "17"
drag, startPoint x: 212, startPoint y: 311, endPoint x: 168, endPoint y: 303, distance: 44.4
click div "Weight 38.00 Select kgs lbs Ship. t°"
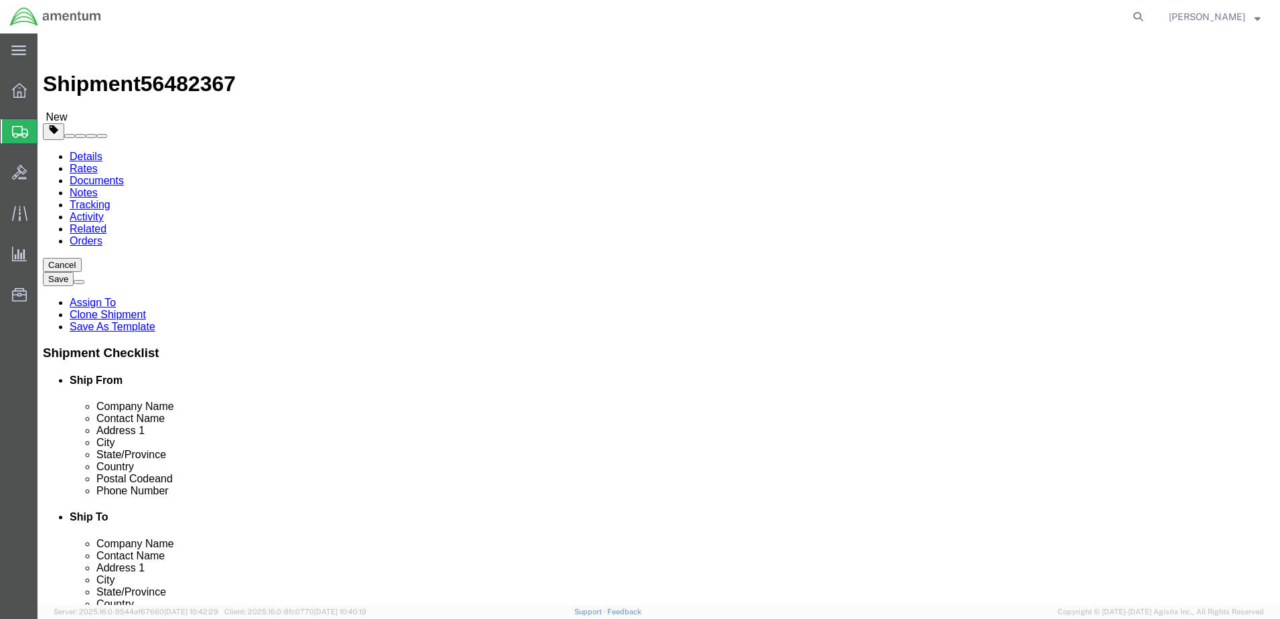
type input "91.00"
click div "Package Content # 1 1 x Cardboard Box(es) Package Type Select Bale(s) Basket(s)…"
click button "Continue"
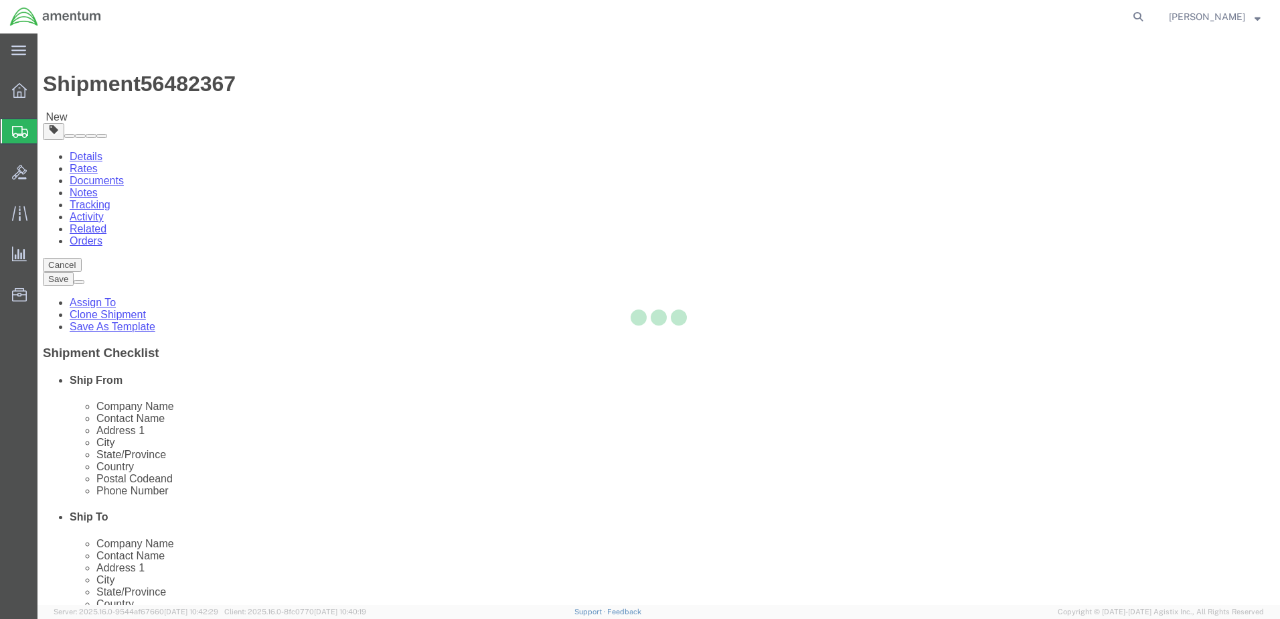
click at [1127, 587] on div at bounding box center [659, 318] width 1243 height 571
select select
select select "DEPARTMENT"
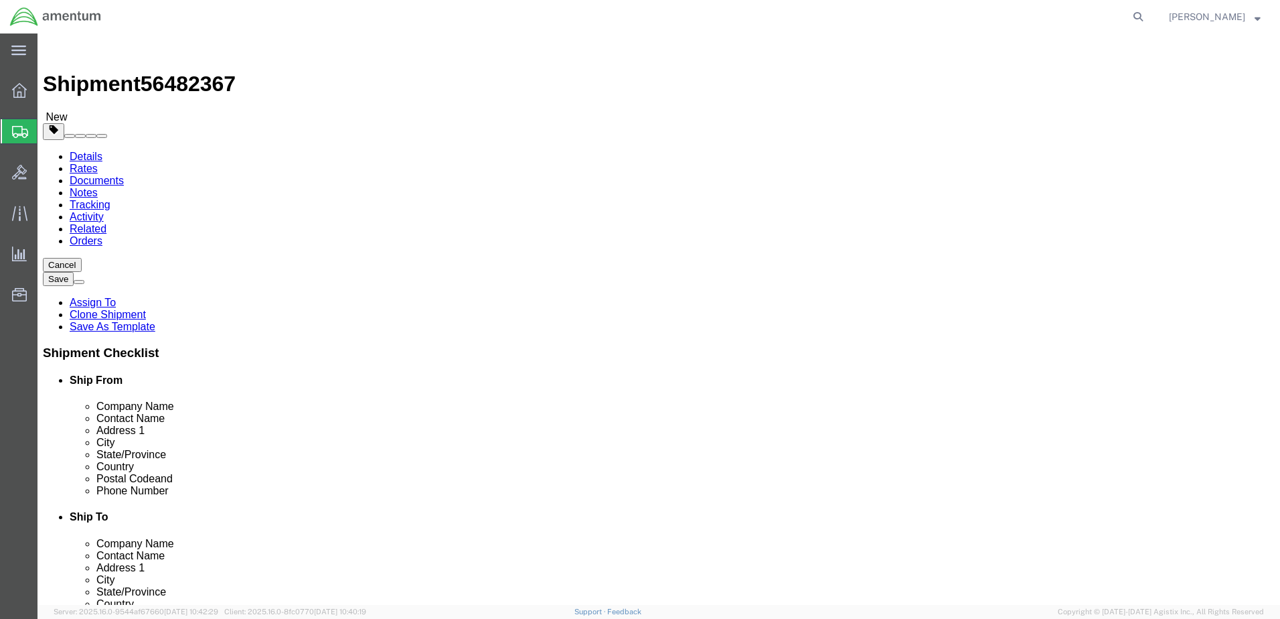
click button "Rate Shipment"
